Goal: Navigation & Orientation: Find specific page/section

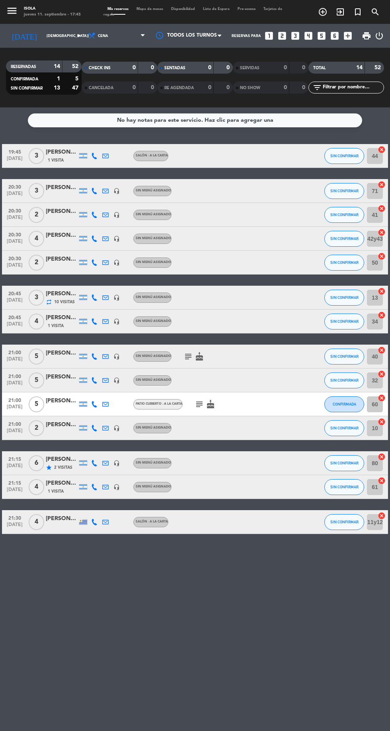
click at [234, 414] on div "subject cake" at bounding box center [216, 403] width 67 height 23
click at [208, 400] on icon "cake" at bounding box center [211, 405] width 10 height 10
click at [198, 355] on icon "cake" at bounding box center [200, 357] width 10 height 10
click at [189, 355] on icon "subject" at bounding box center [188, 357] width 10 height 10
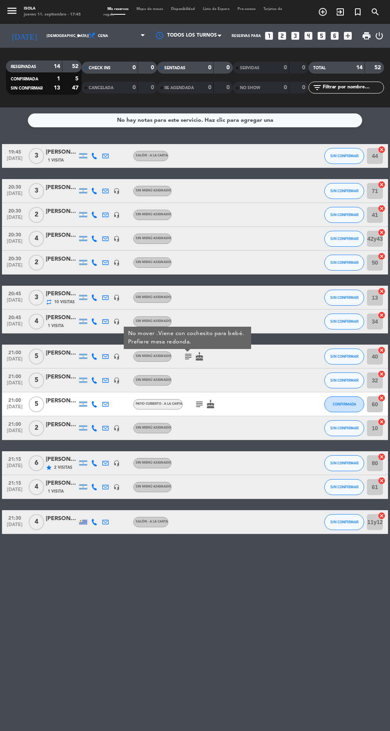
click at [187, 357] on icon "subject" at bounding box center [188, 357] width 10 height 10
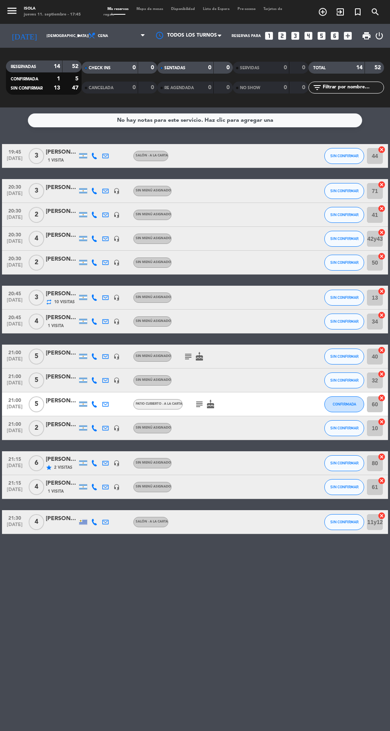
click at [168, 356] on span "Sin menú asignado" at bounding box center [153, 356] width 35 height 3
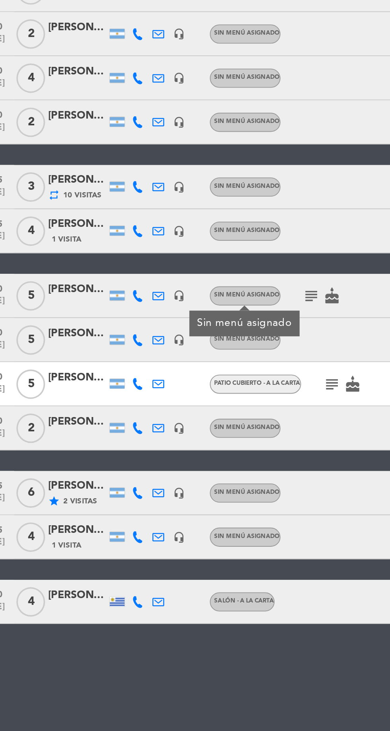
click at [183, 354] on icon "subject" at bounding box center [188, 357] width 10 height 10
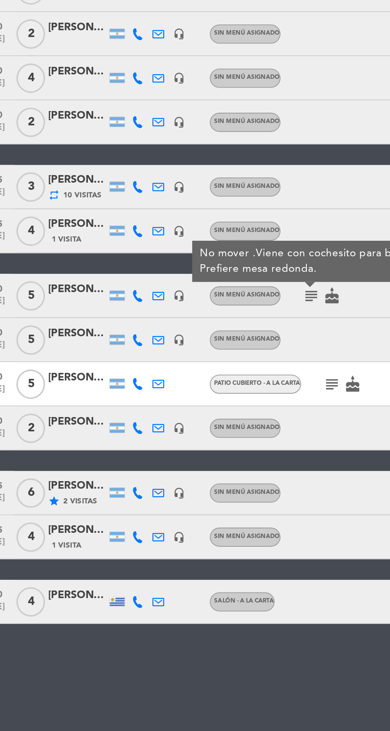
click at [189, 356] on icon "subject" at bounding box center [188, 357] width 10 height 10
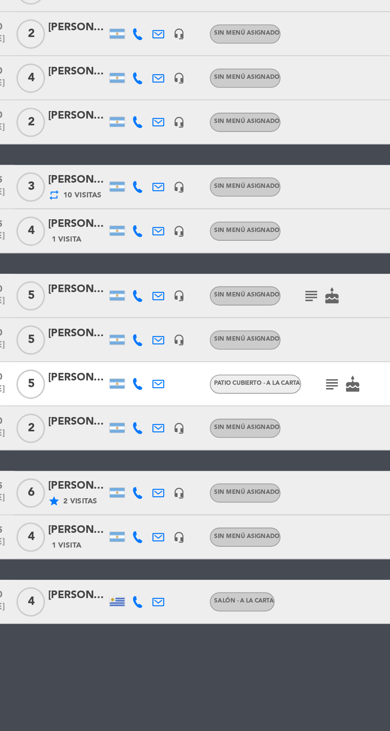
click at [203, 409] on icon "subject" at bounding box center [200, 405] width 10 height 10
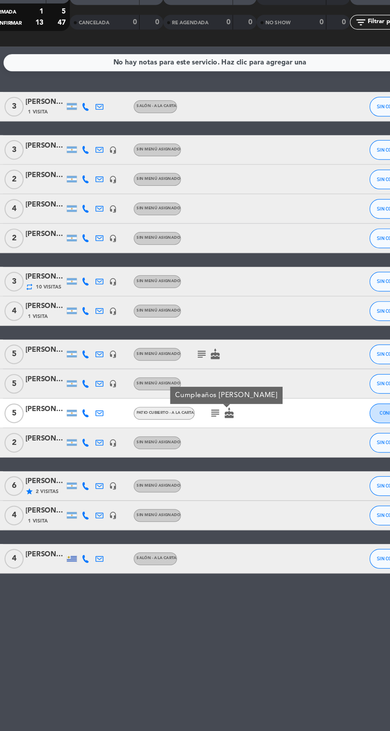
click at [184, 353] on icon "subject" at bounding box center [188, 357] width 10 height 10
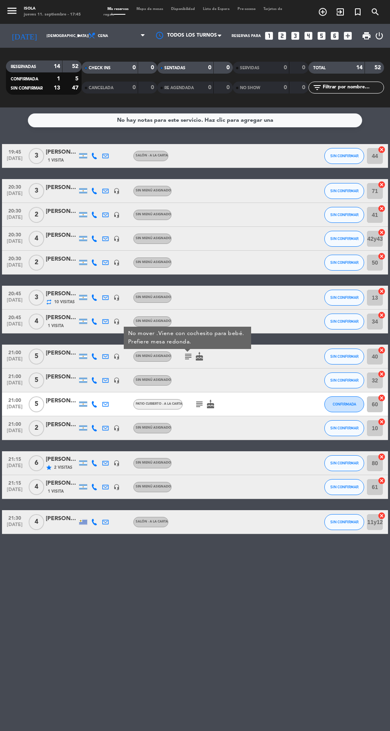
click at [176, 652] on div "No hay notas para este servicio. Haz clic para agregar una 19:45 [DATE] 3 [PERS…" at bounding box center [195, 419] width 390 height 624
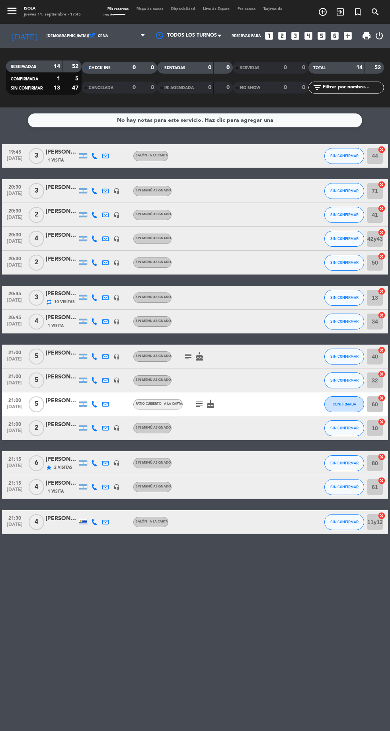
click at [245, 598] on div "No hay notas para este servicio. Haz clic para agregar una 19:45 [DATE] 3 [PERS…" at bounding box center [195, 419] width 390 height 624
click at [153, 9] on span "Mapa de mesas" at bounding box center [150, 9] width 35 height 4
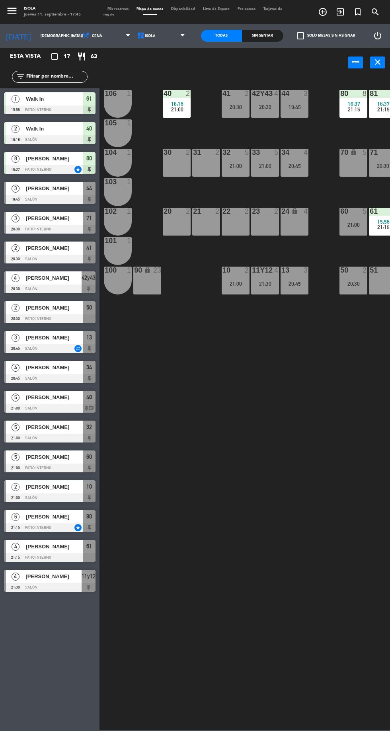
scroll to position [0, 9]
